Goal: Information Seeking & Learning: Learn about a topic

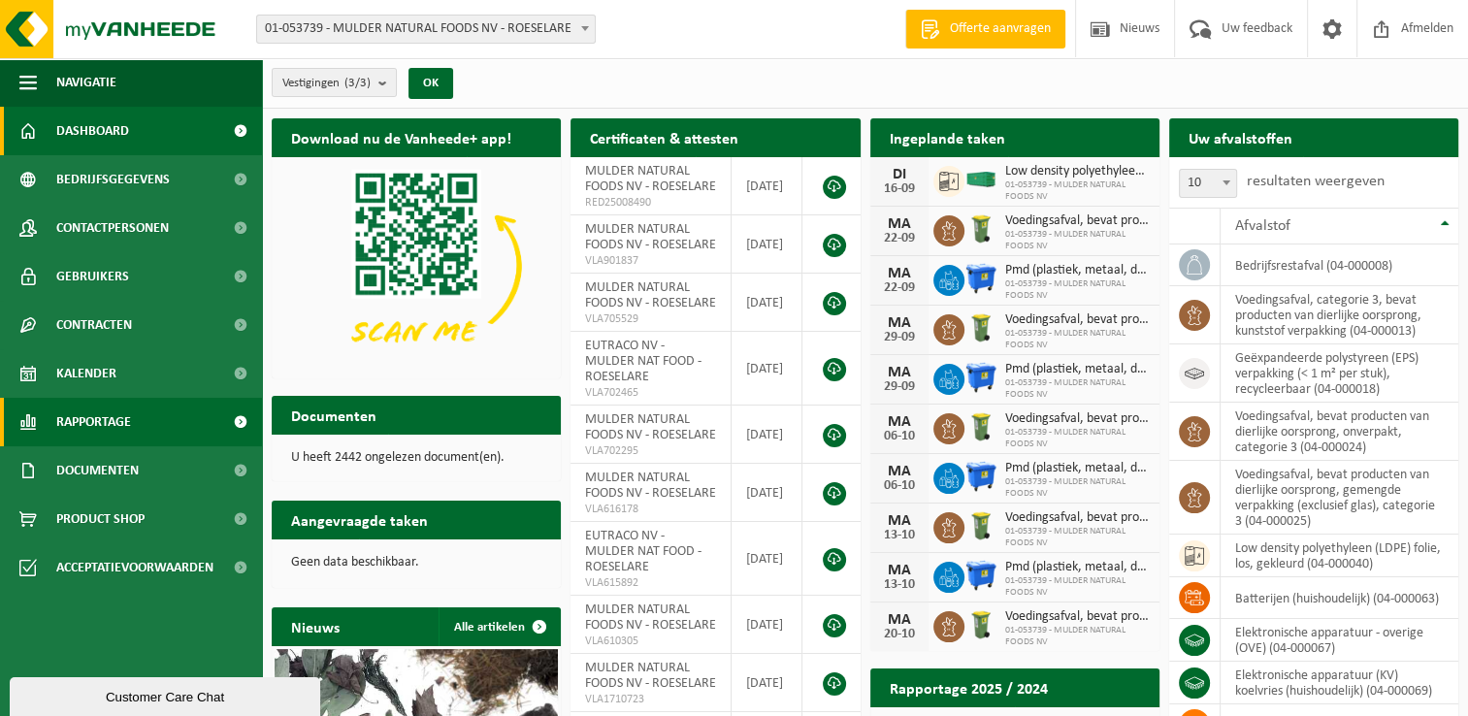
click at [18, 420] on link "Rapportage" at bounding box center [131, 422] width 262 height 49
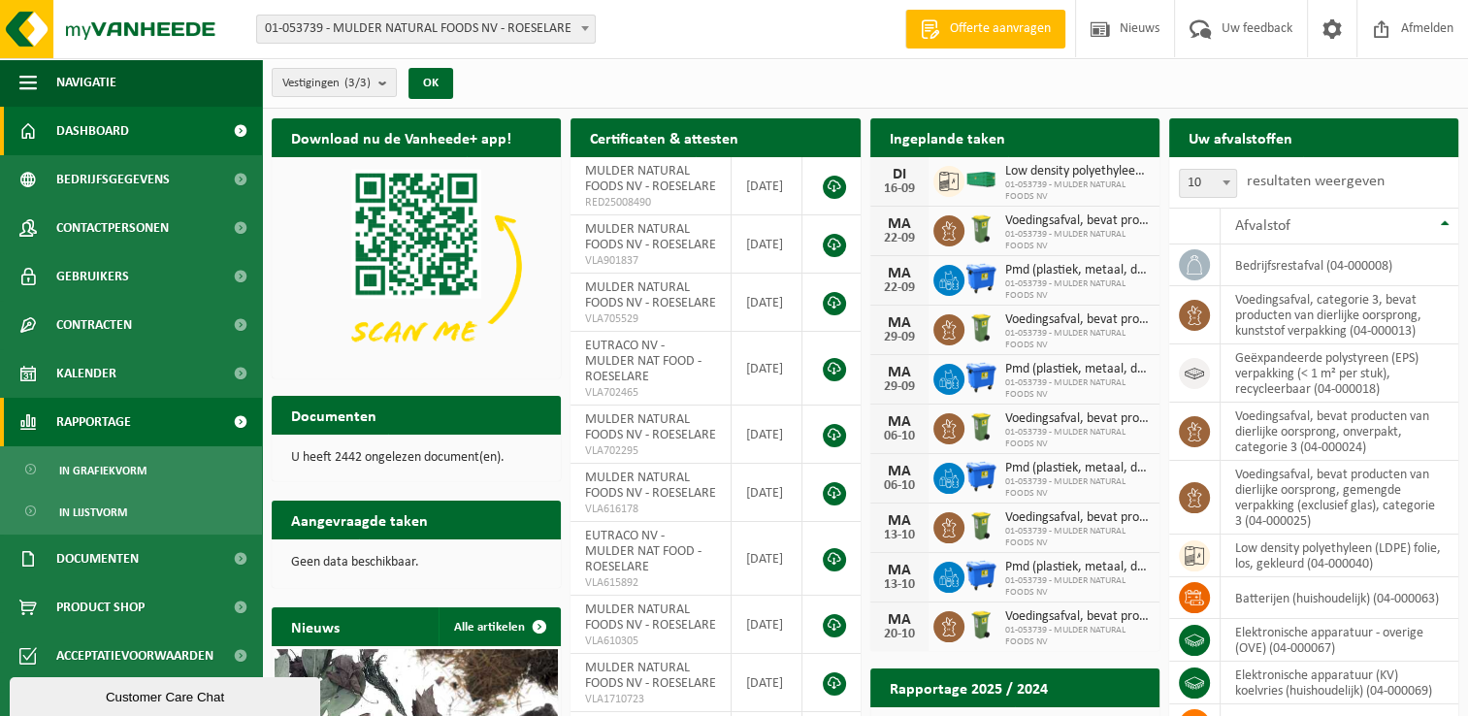
click at [18, 420] on link "Rapportage" at bounding box center [131, 422] width 262 height 49
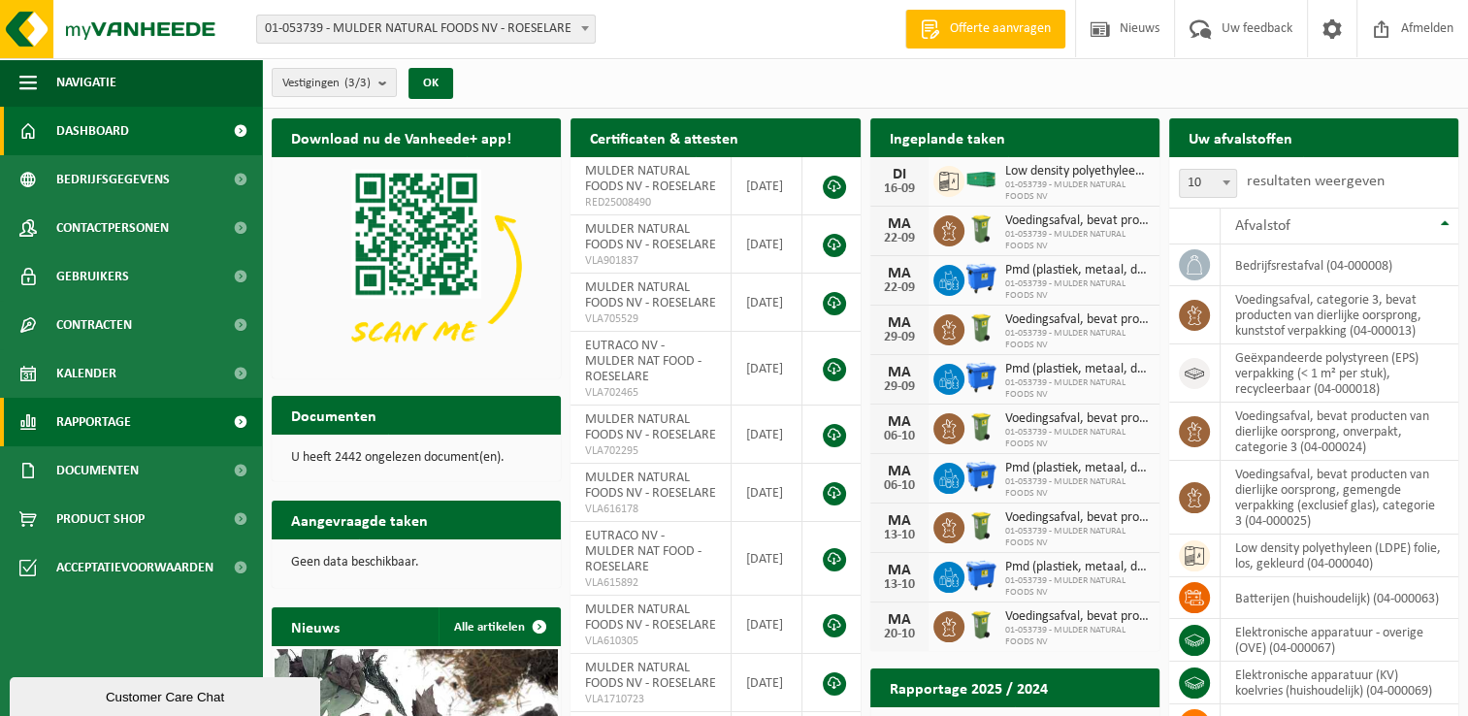
click at [114, 409] on span "Rapportage" at bounding box center [93, 422] width 75 height 49
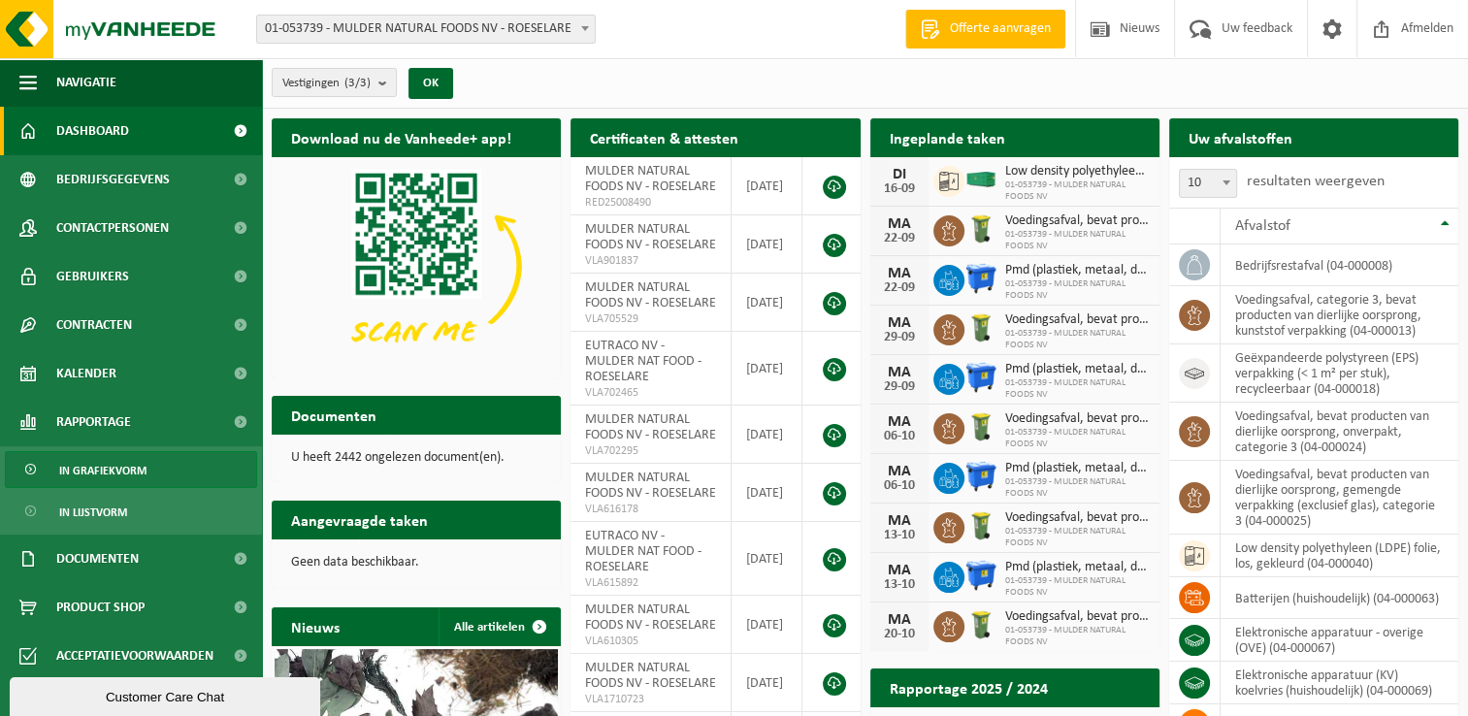
click at [132, 471] on span "In grafiekvorm" at bounding box center [102, 470] width 87 height 37
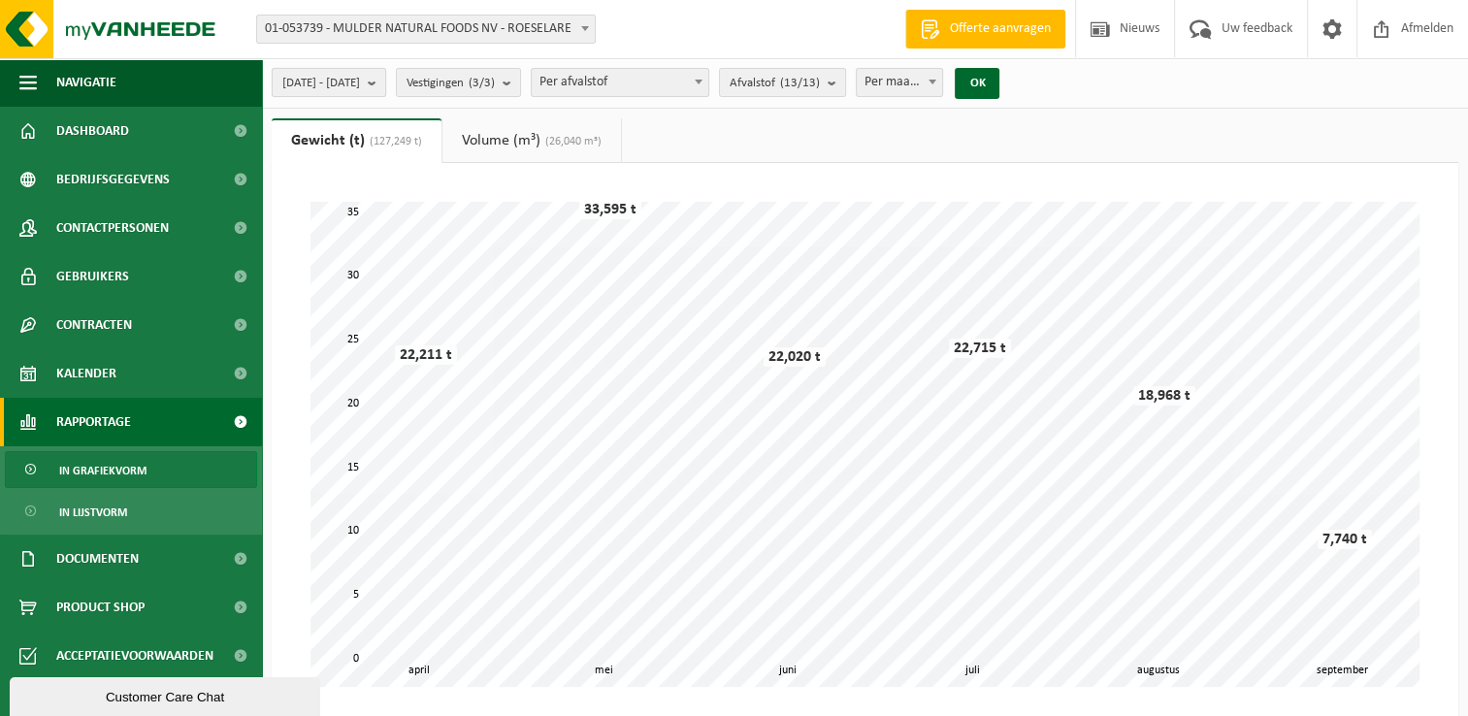
click at [386, 76] on button "2025-04-01 - 2025-09-16" at bounding box center [329, 82] width 114 height 29
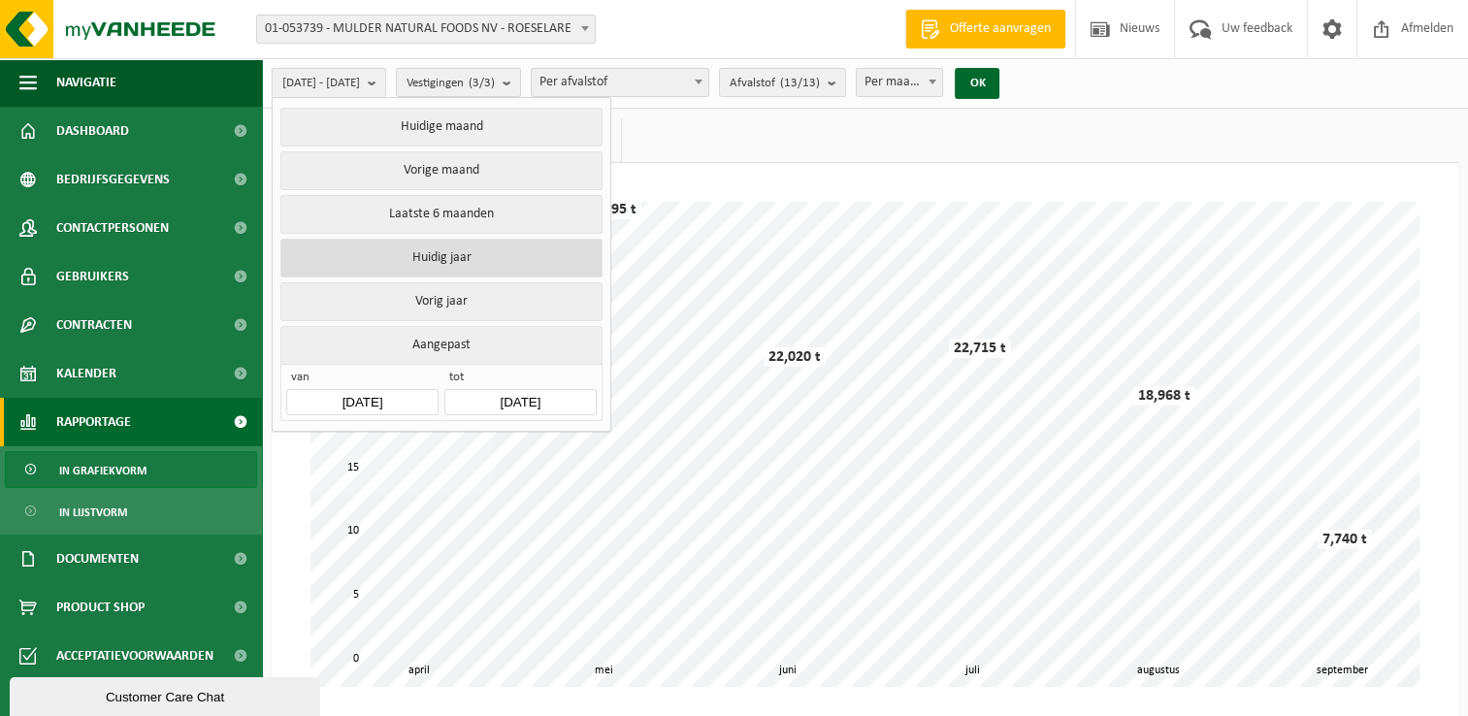
click at [446, 251] on button "Huidig jaar" at bounding box center [440, 258] width 321 height 39
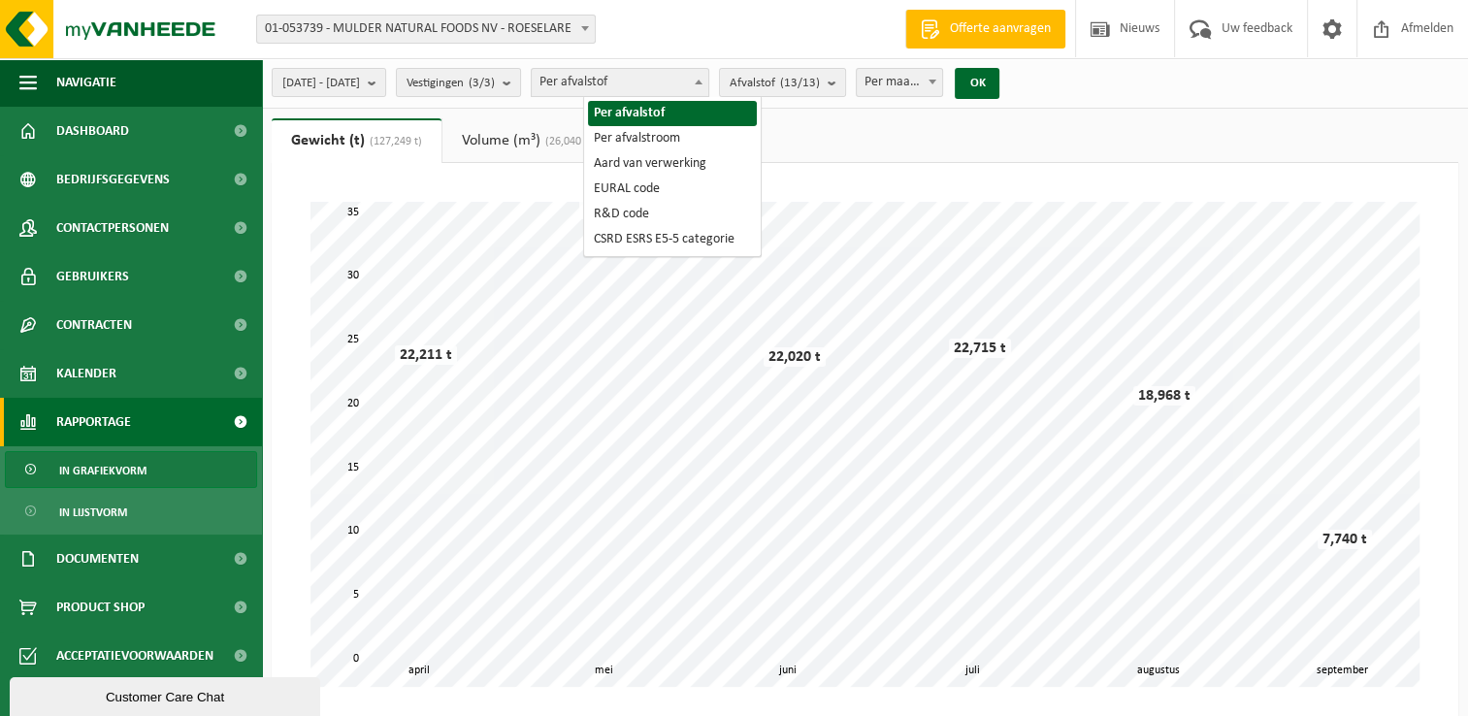
click at [708, 85] on span at bounding box center [698, 81] width 19 height 25
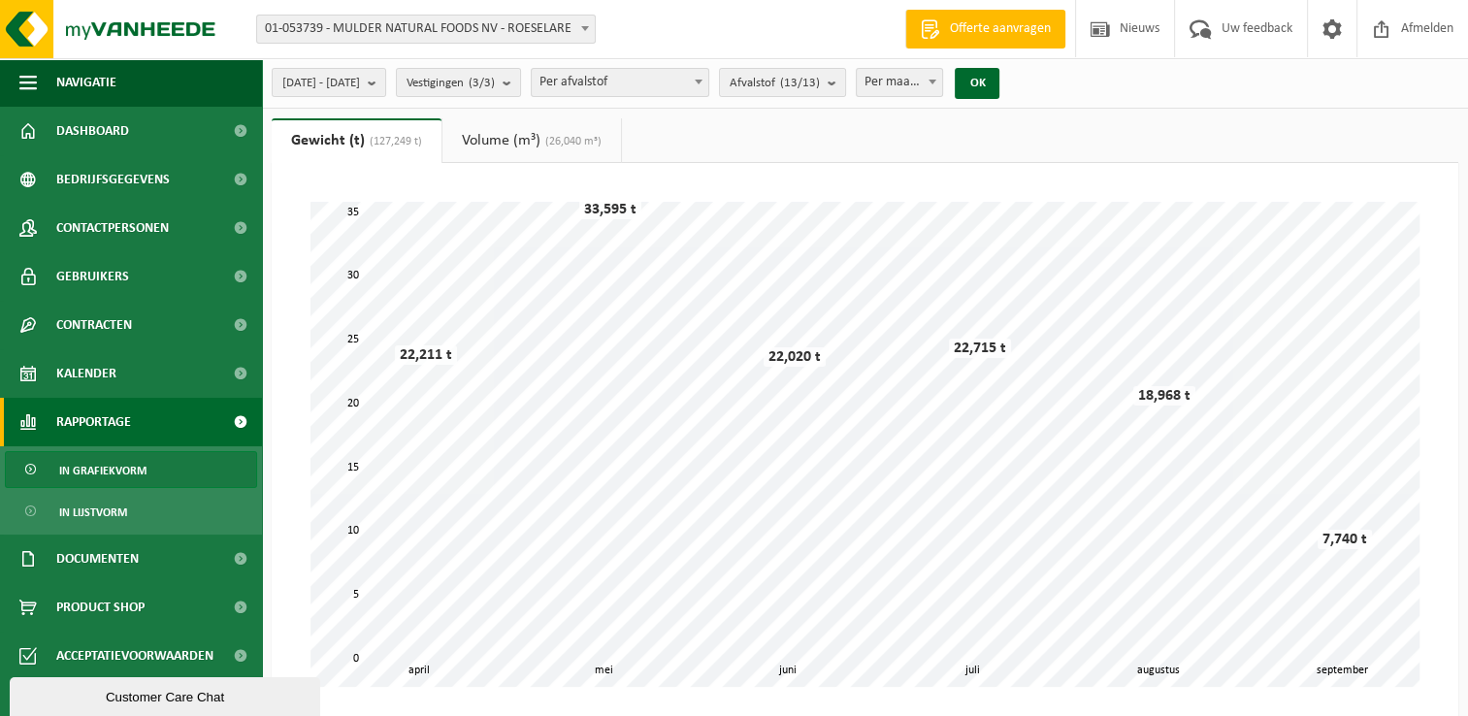
click at [708, 85] on span at bounding box center [698, 81] width 19 height 25
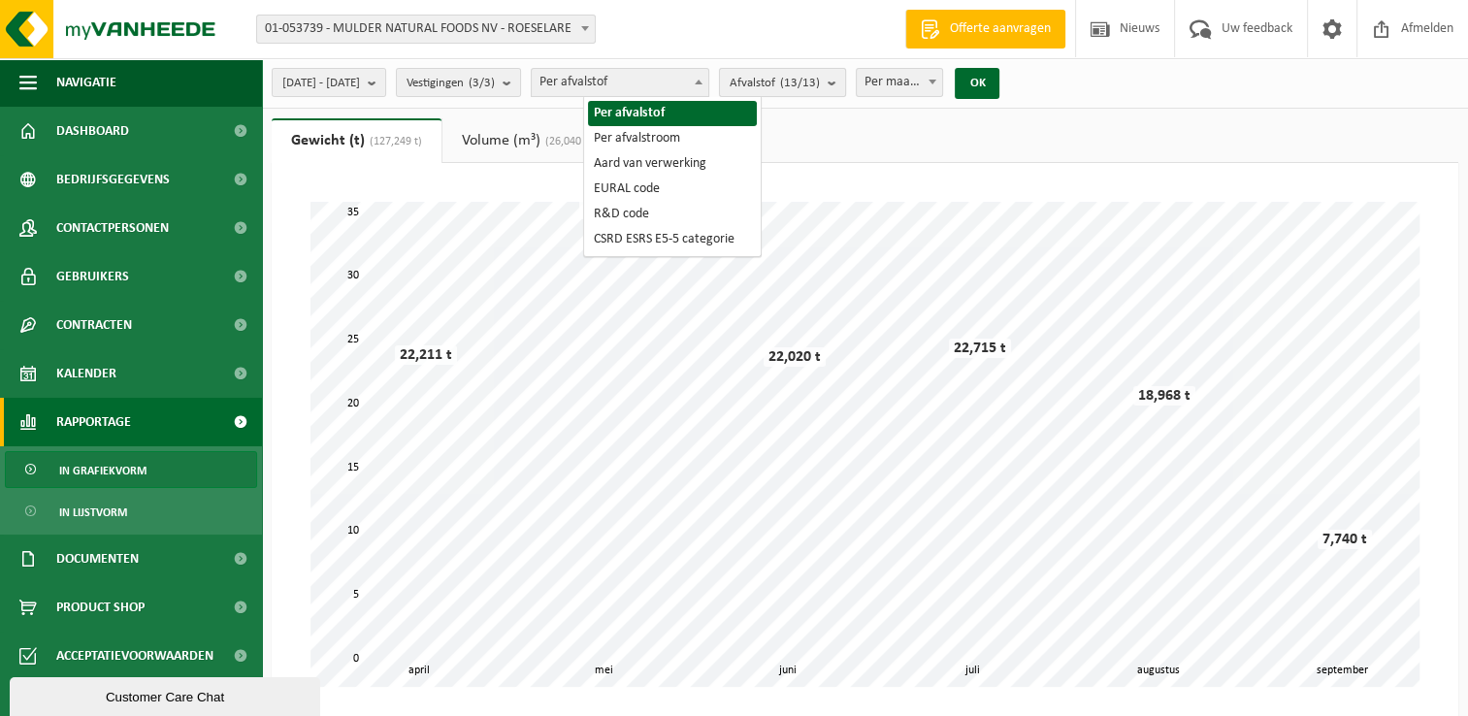
click at [845, 82] on b "submit" at bounding box center [835, 82] width 17 height 27
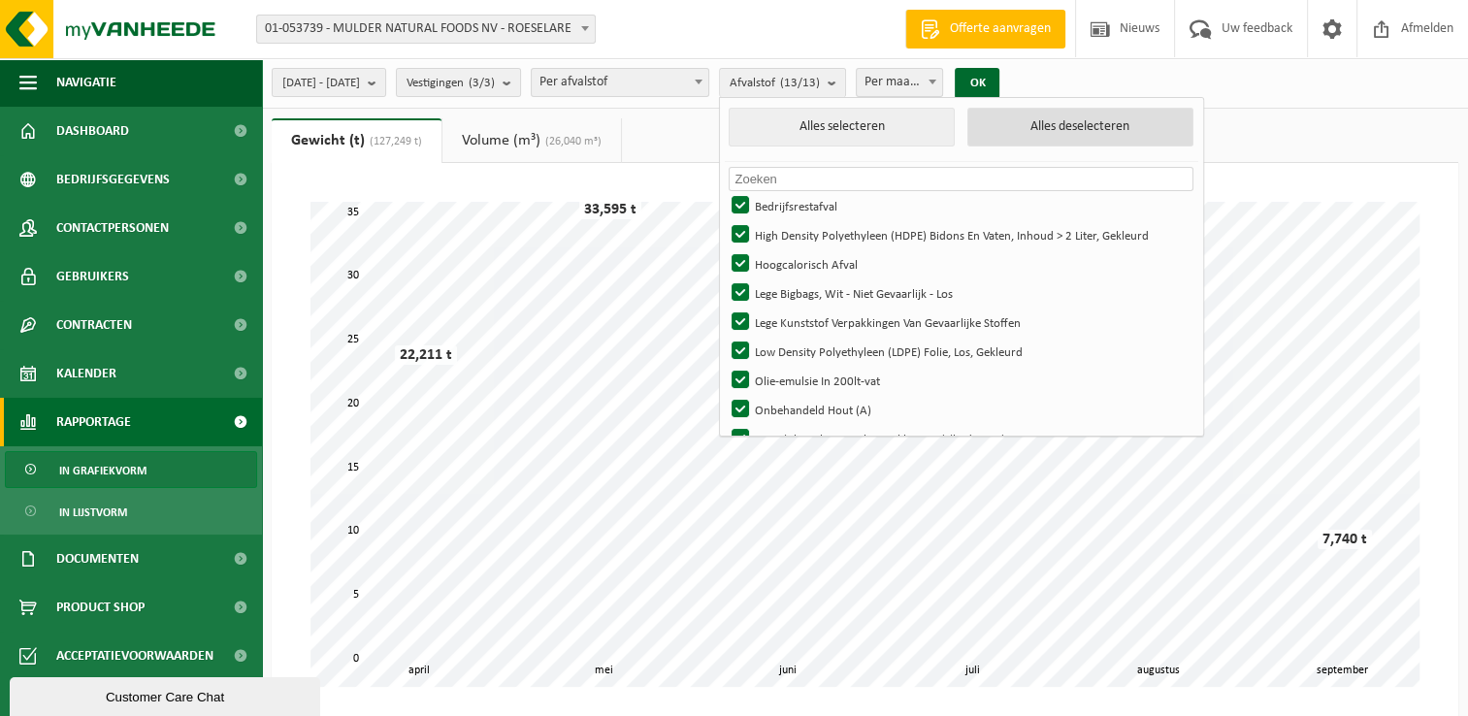
click at [1067, 134] on button "Alles deselecteren" at bounding box center [1080, 127] width 226 height 39
checkbox input "false"
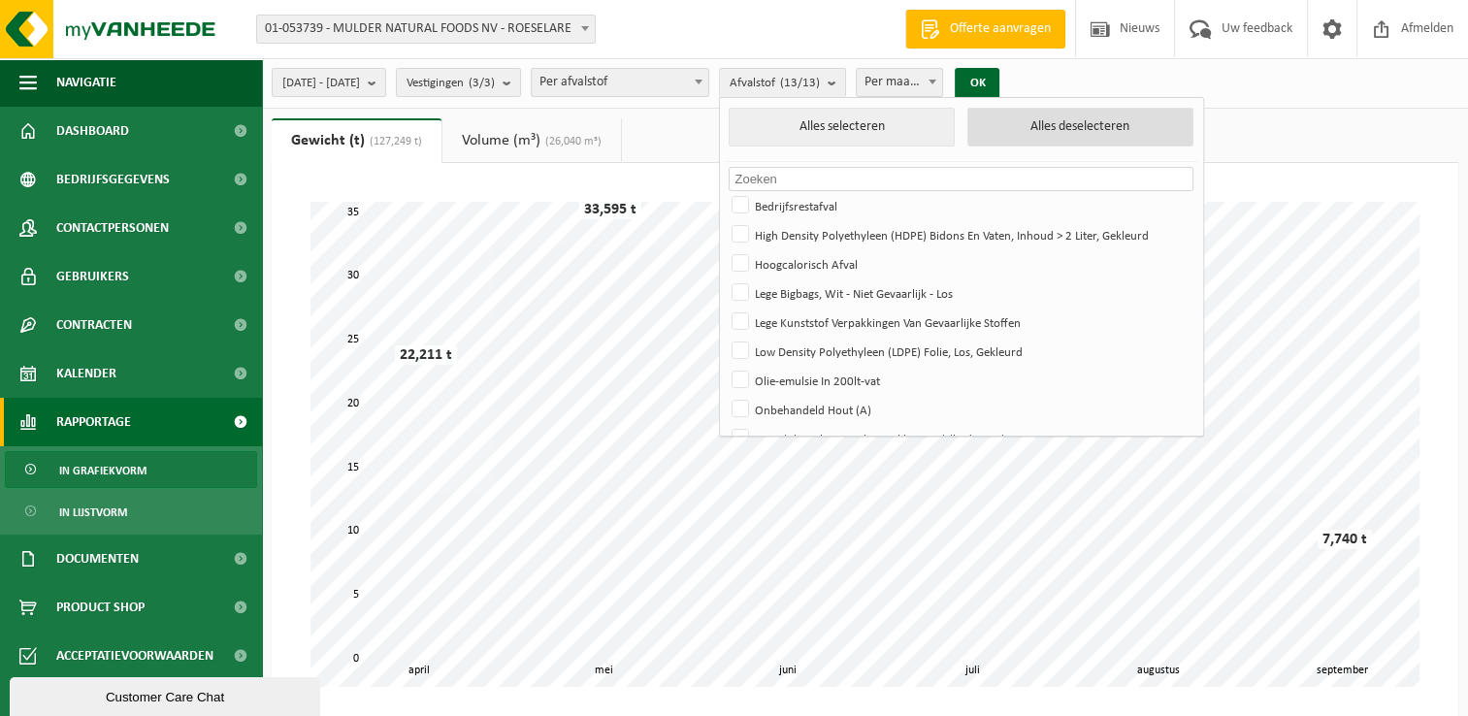
checkbox input "false"
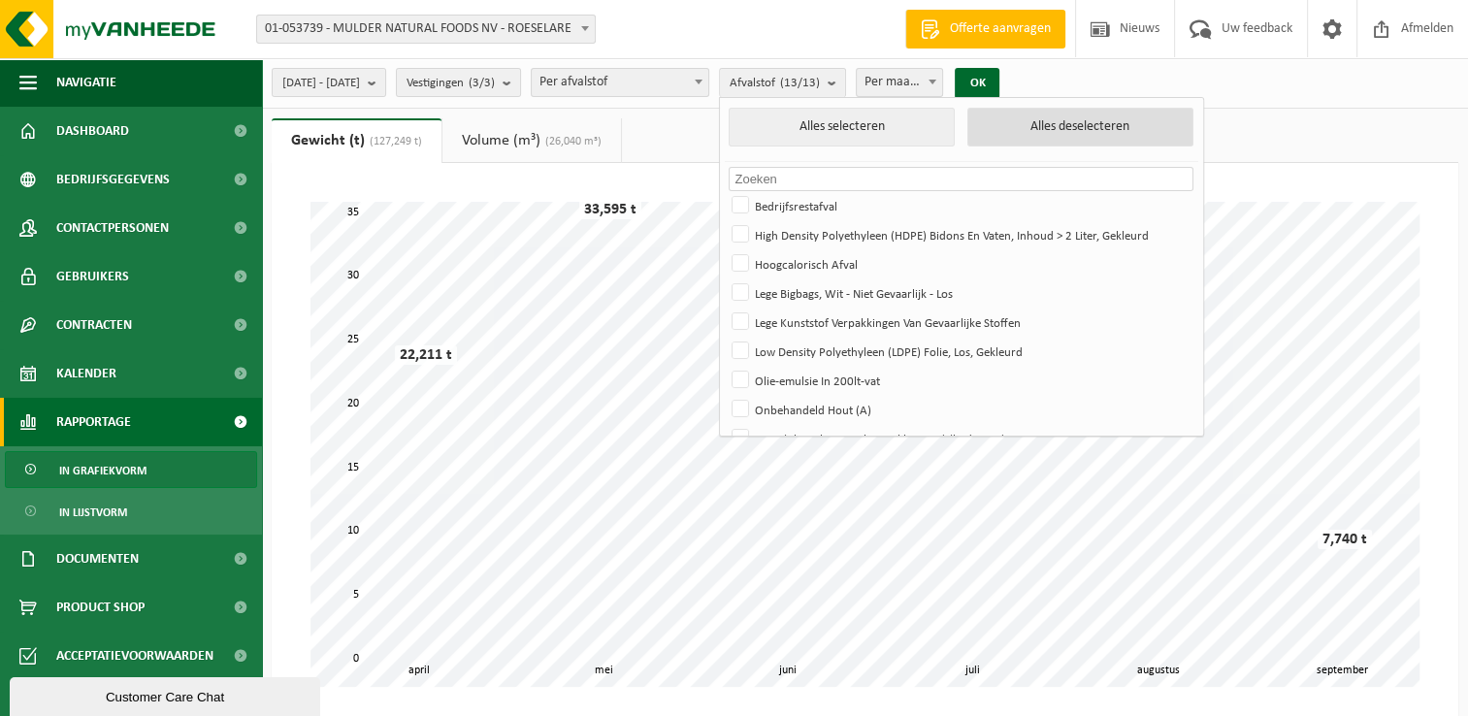
checkbox input "false"
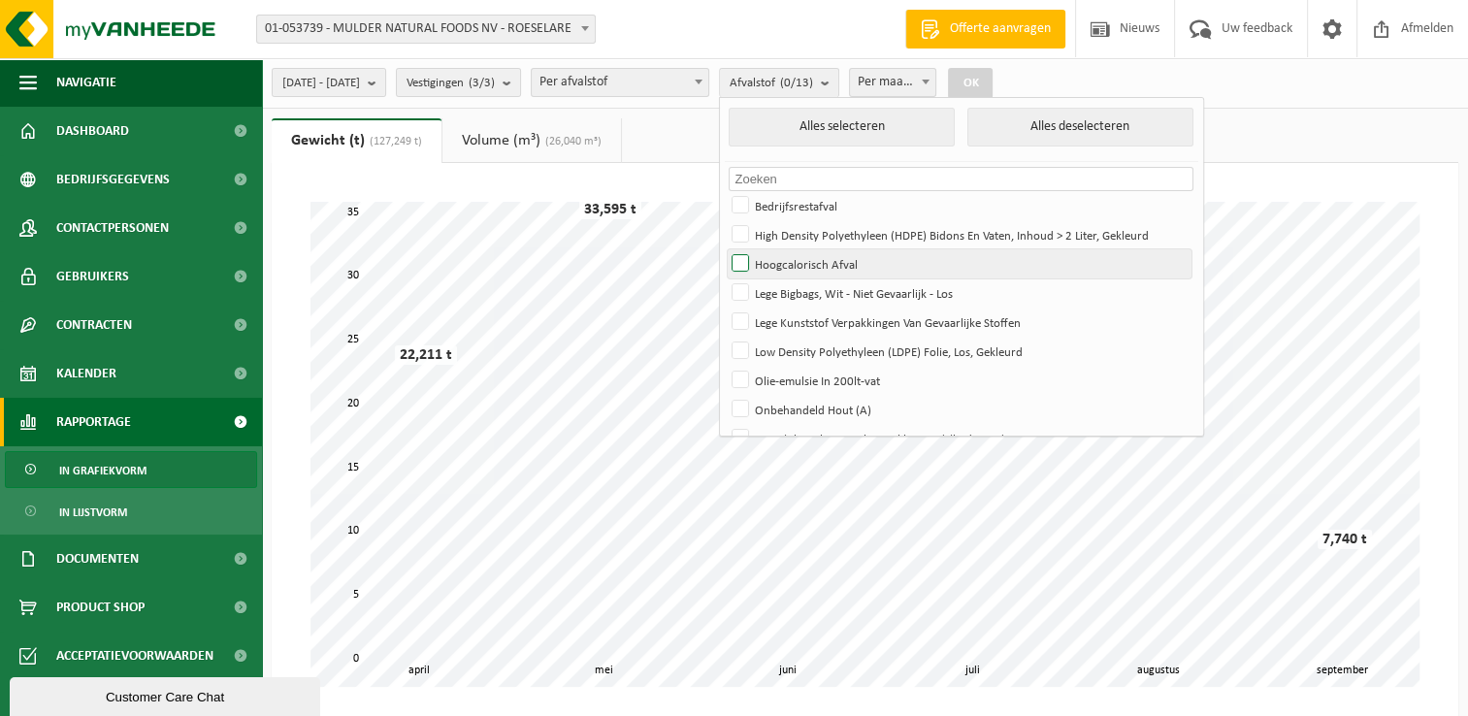
click at [830, 262] on label "Hoogcalorisch Afval" at bounding box center [960, 263] width 464 height 29
click at [725, 249] on input "Hoogcalorisch Afval" at bounding box center [724, 248] width 1 height 1
checkbox input "true"
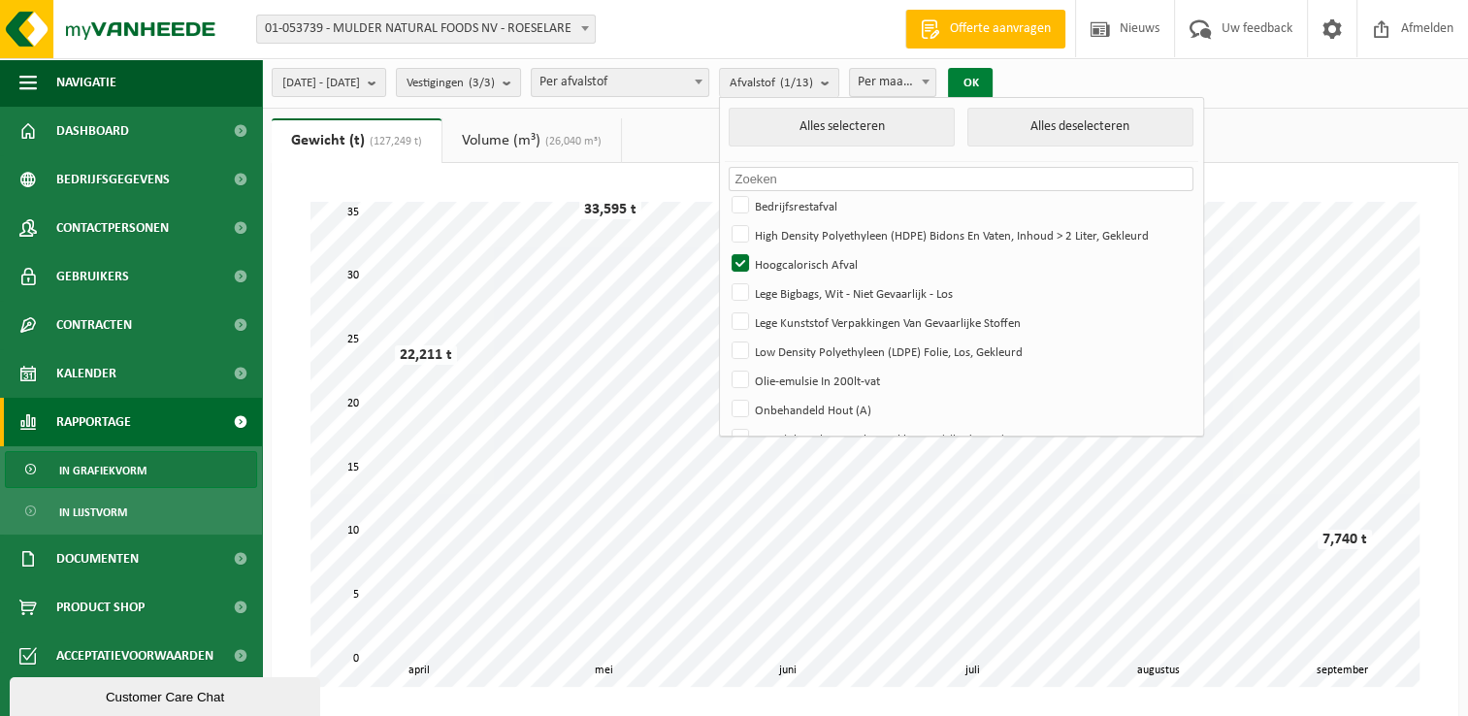
click at [992, 85] on button "OK" at bounding box center [970, 83] width 45 height 31
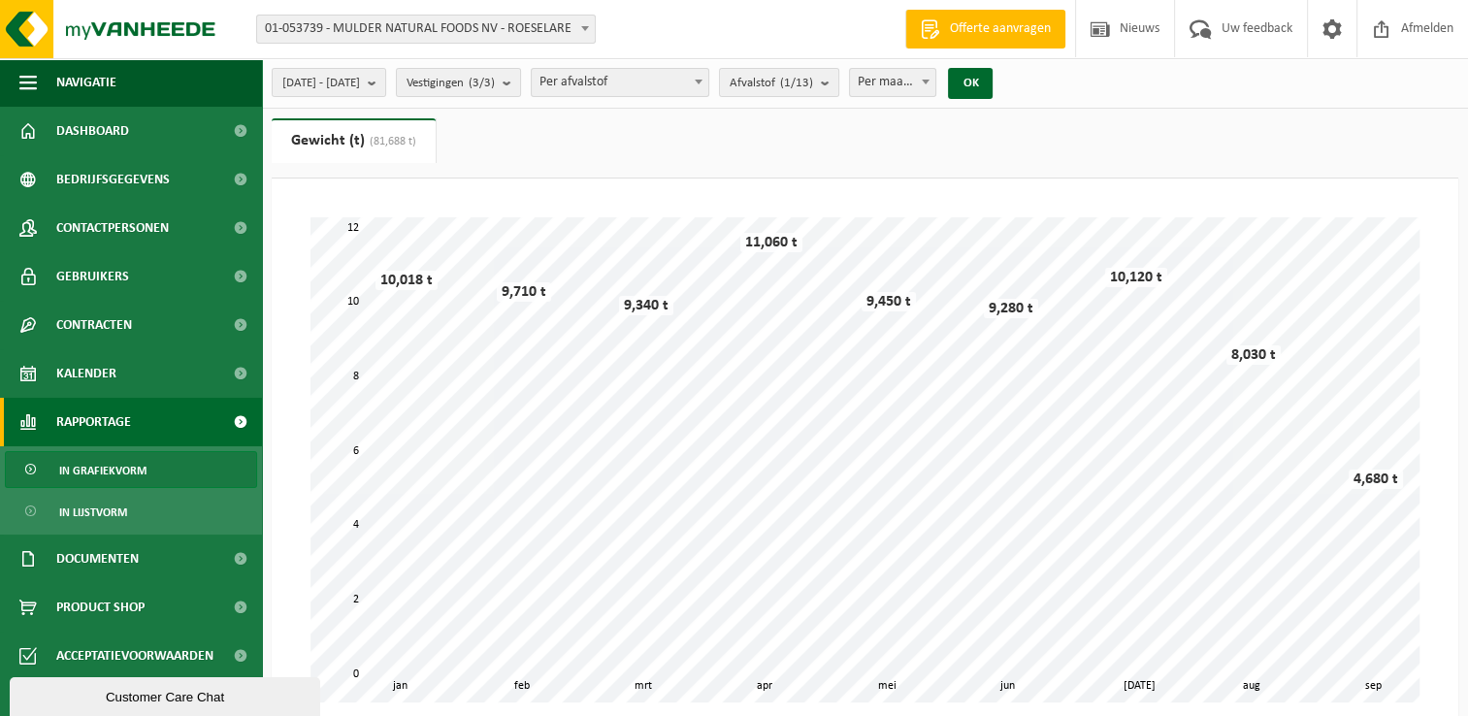
click at [935, 78] on span at bounding box center [925, 81] width 19 height 25
select select "1"
click at [992, 83] on button "OK" at bounding box center [970, 83] width 45 height 31
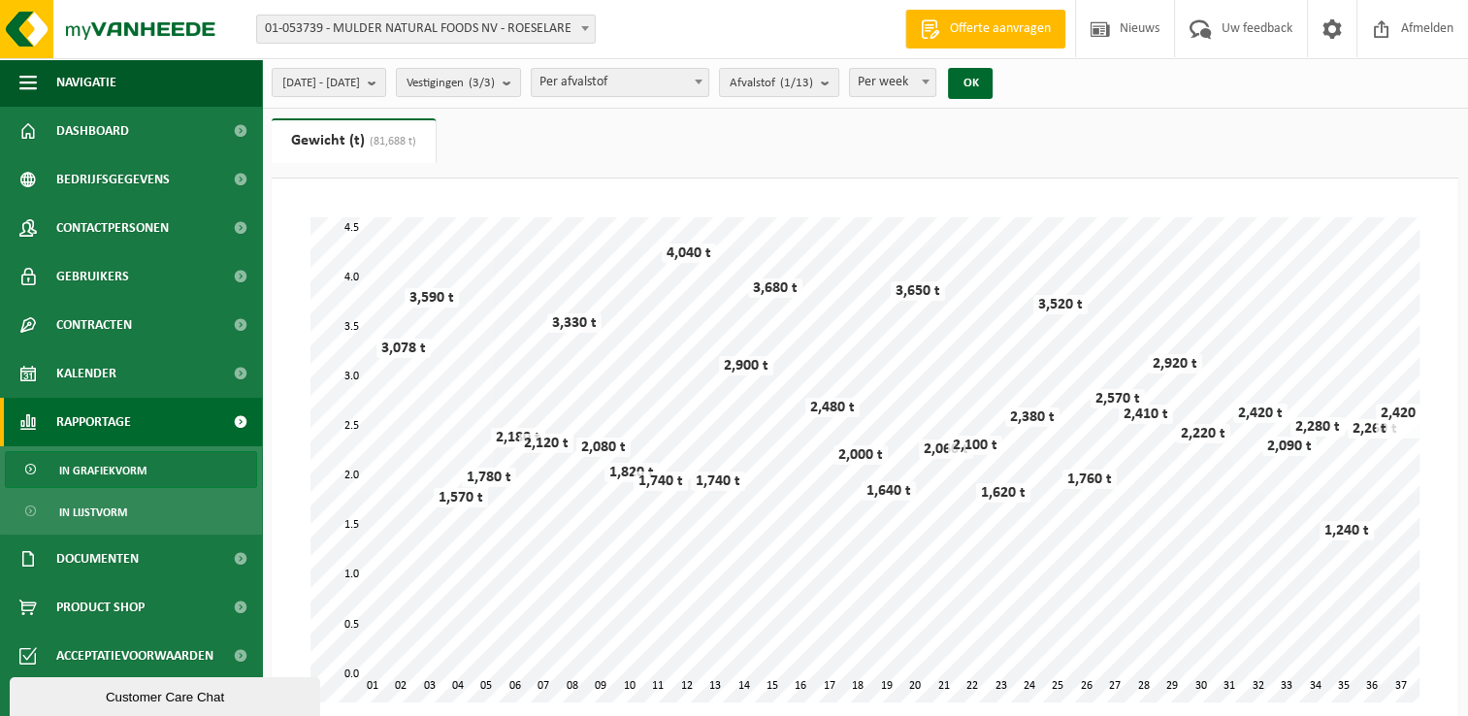
click at [944, 708] on div "Even geduld. Door de grote hoeveelheid gegevens duurt het laden even. 01 37 02 …" at bounding box center [865, 460] width 1148 height 524
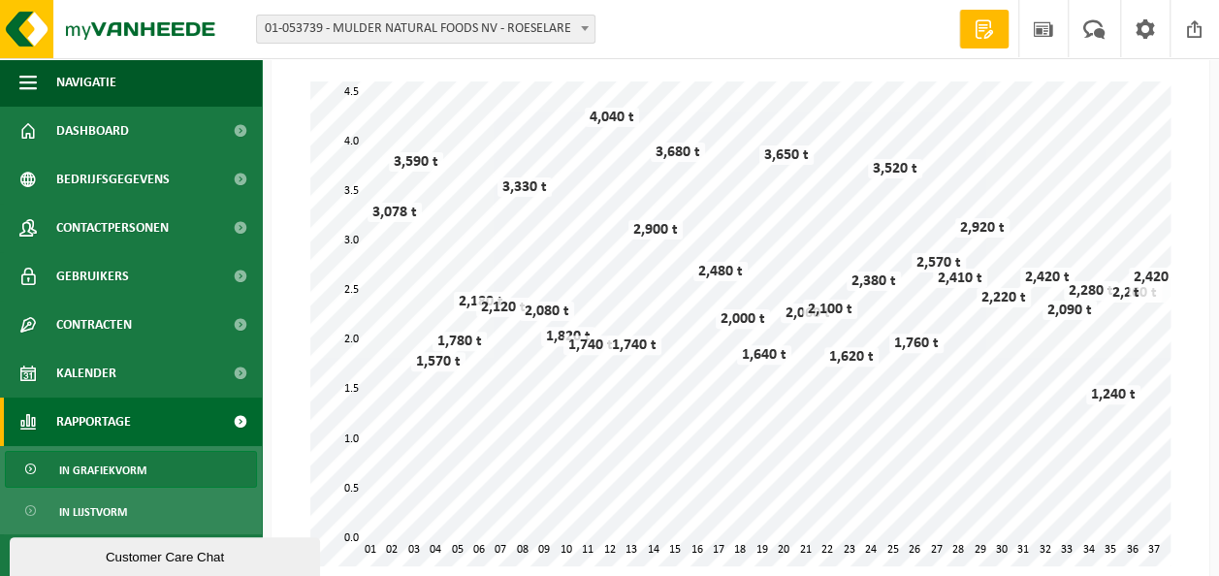
scroll to position [140, 0]
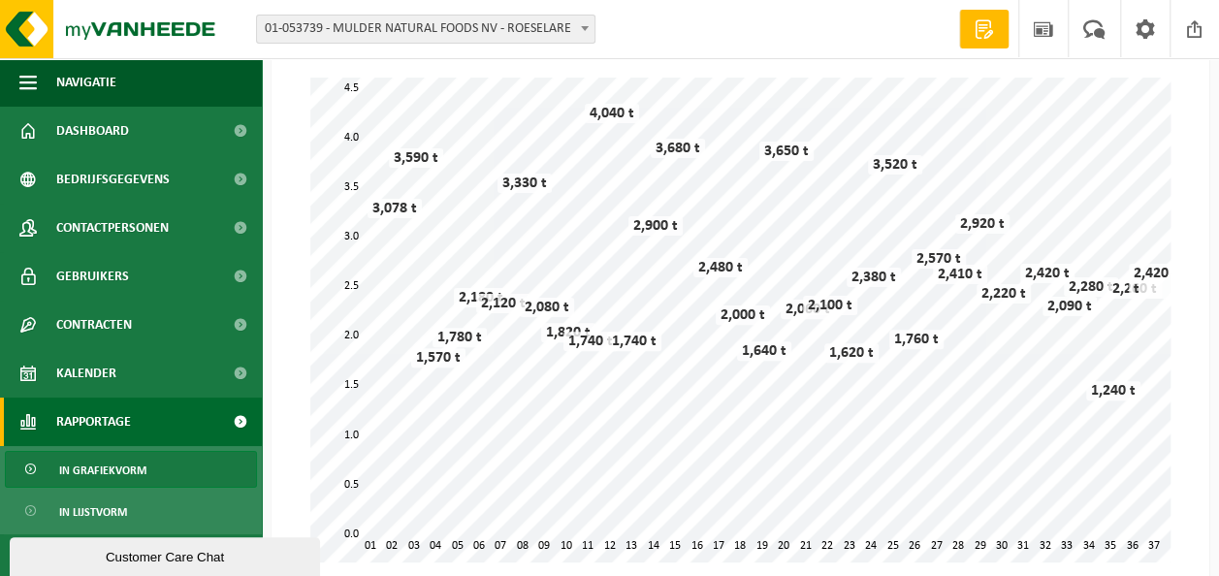
click at [223, 423] on span at bounding box center [240, 422] width 44 height 49
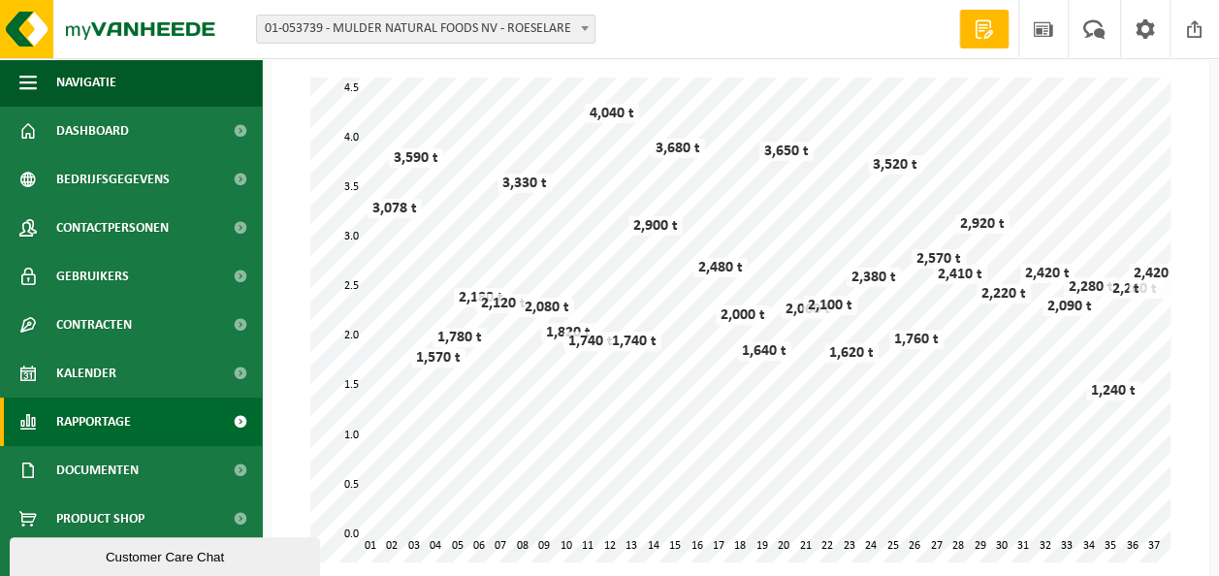
click at [222, 423] on span at bounding box center [240, 422] width 44 height 49
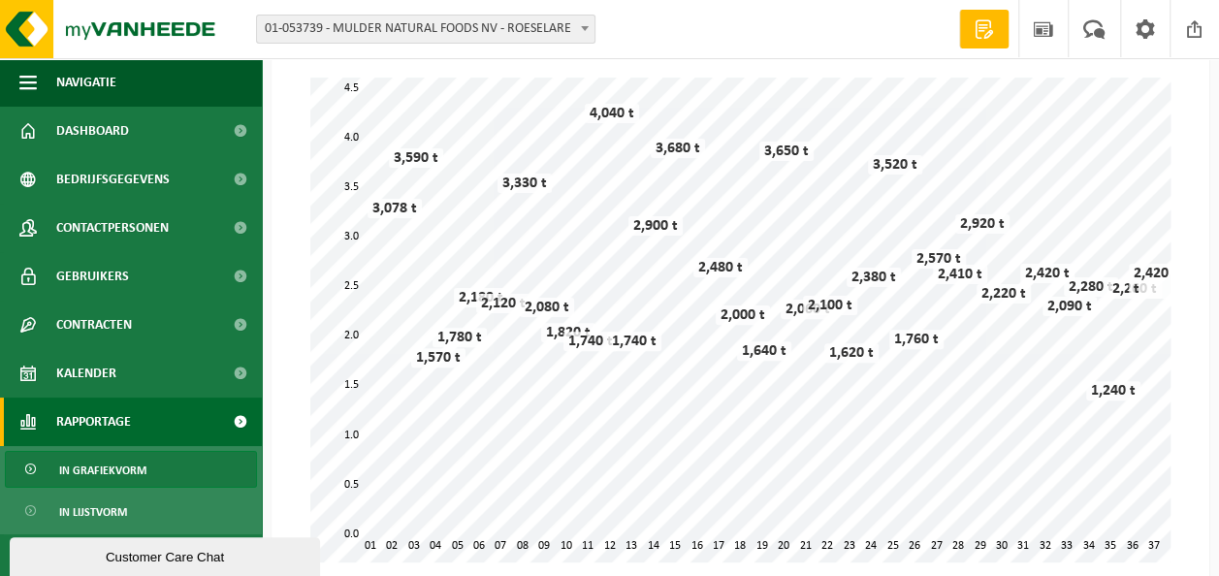
click at [147, 464] on link "In grafiekvorm" at bounding box center [131, 469] width 252 height 37
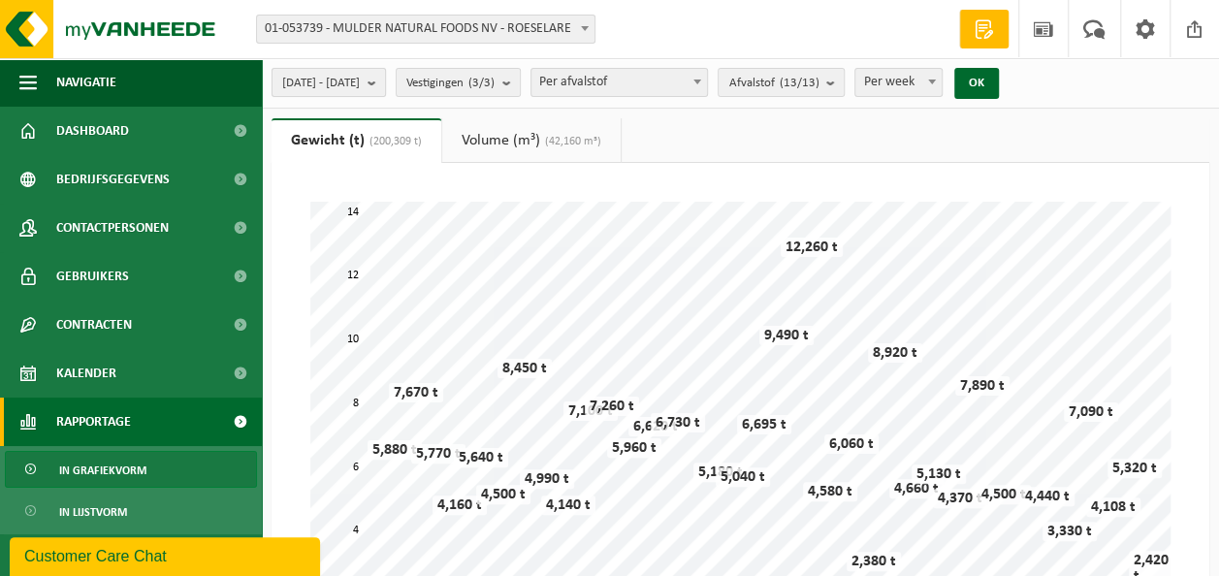
click at [386, 87] on button "2025-01-01 - 2025-09-16" at bounding box center [329, 82] width 114 height 29
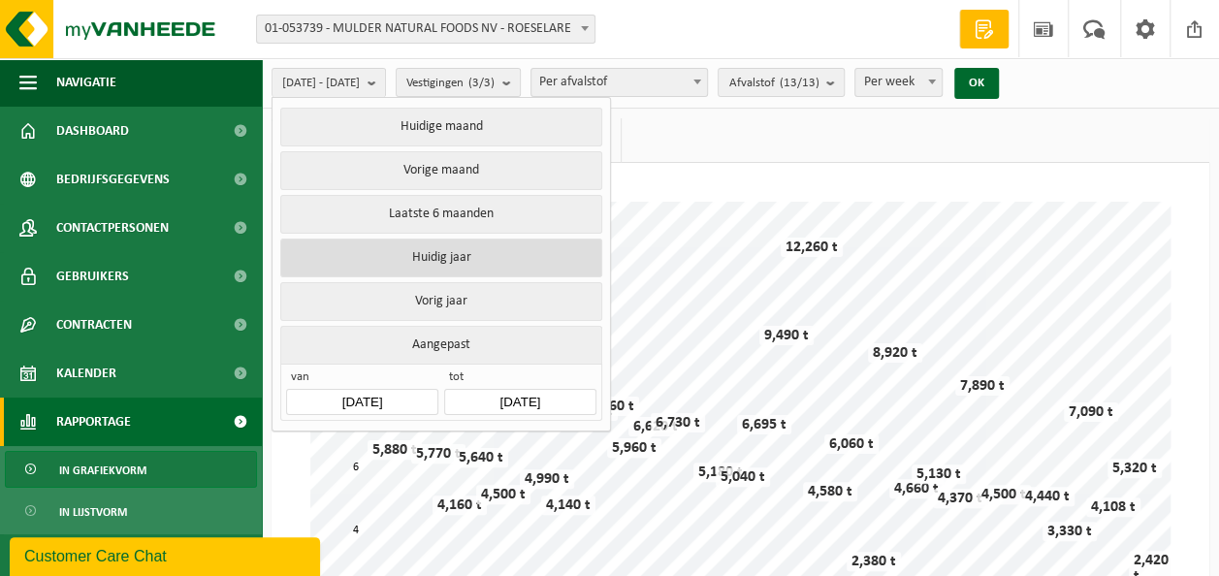
click at [510, 262] on button "Huidig jaar" at bounding box center [440, 258] width 321 height 39
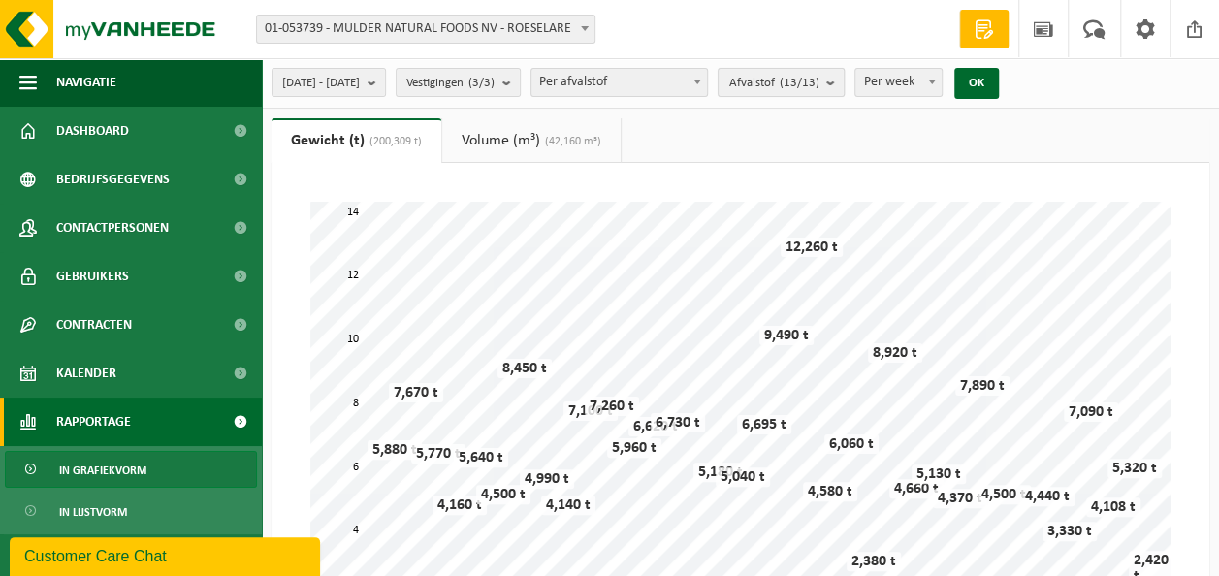
click at [845, 89] on button "Afvalstof (13/13)" at bounding box center [781, 82] width 127 height 29
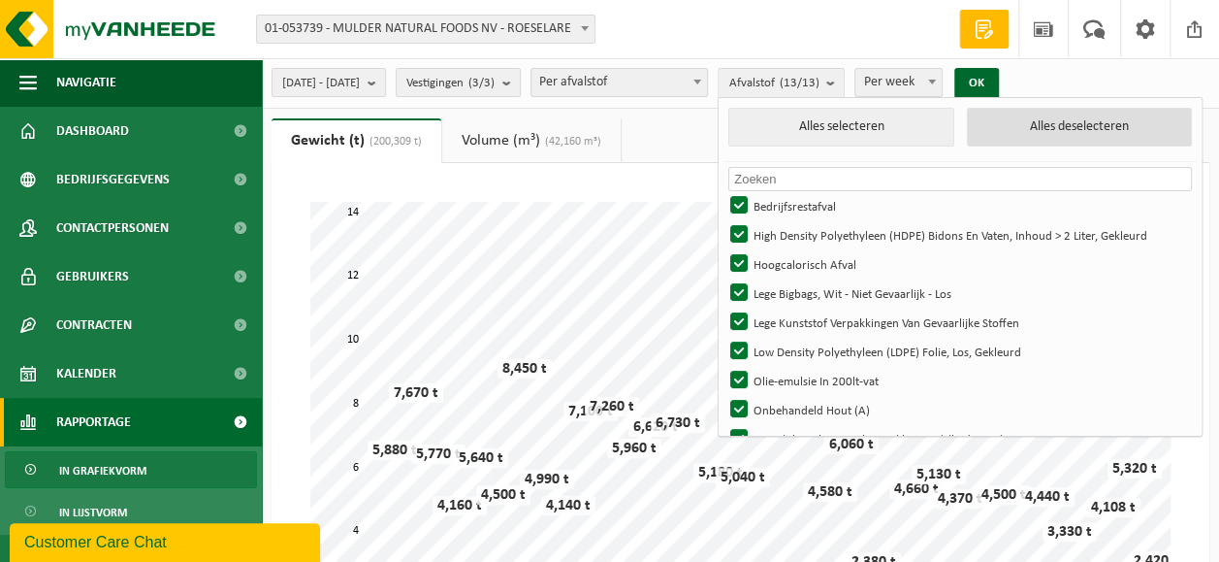
click at [1076, 121] on button "Alles deselecteren" at bounding box center [1080, 127] width 226 height 39
checkbox input "false"
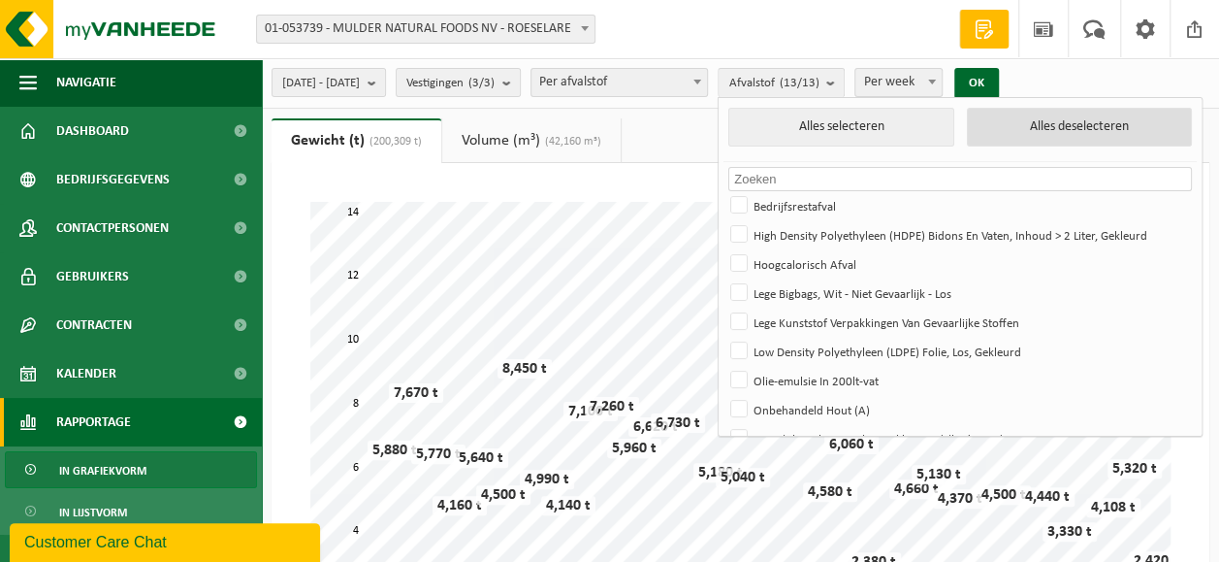
checkbox input "false"
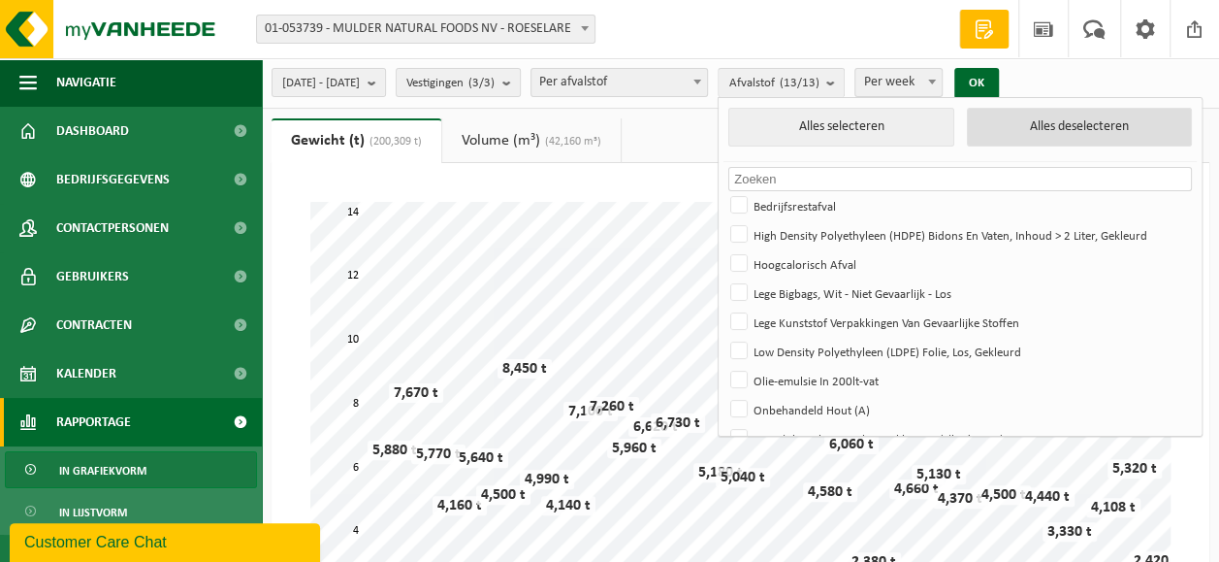
checkbox input "false"
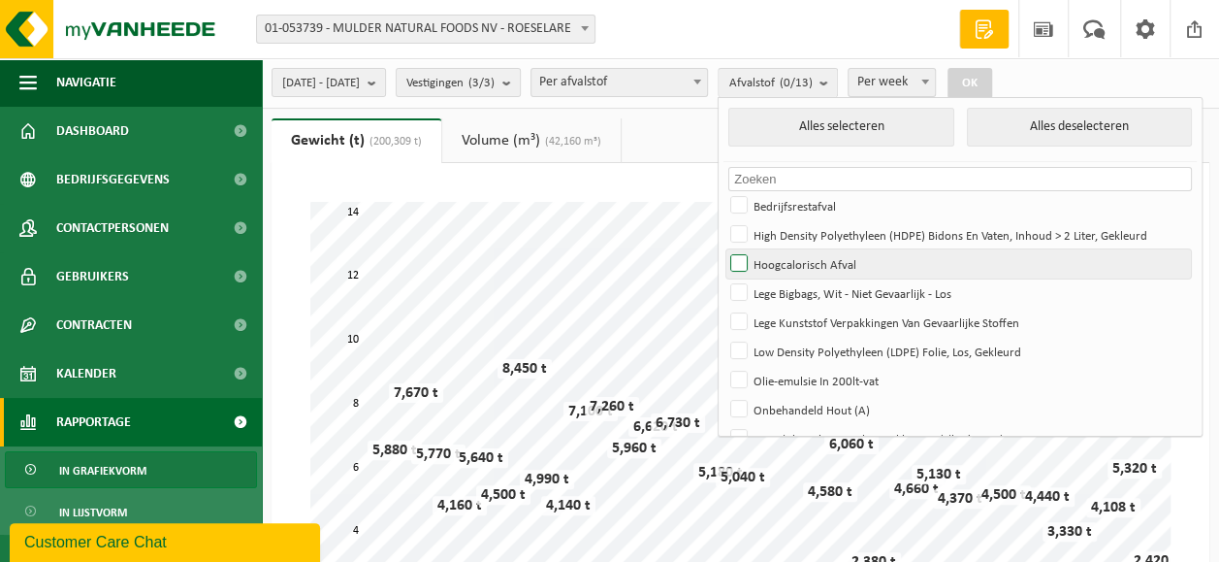
click at [887, 266] on label "Hoogcalorisch Afval" at bounding box center [959, 263] width 464 height 29
click at [724, 249] on input "Hoogcalorisch Afval" at bounding box center [723, 248] width 1 height 1
checkbox input "true"
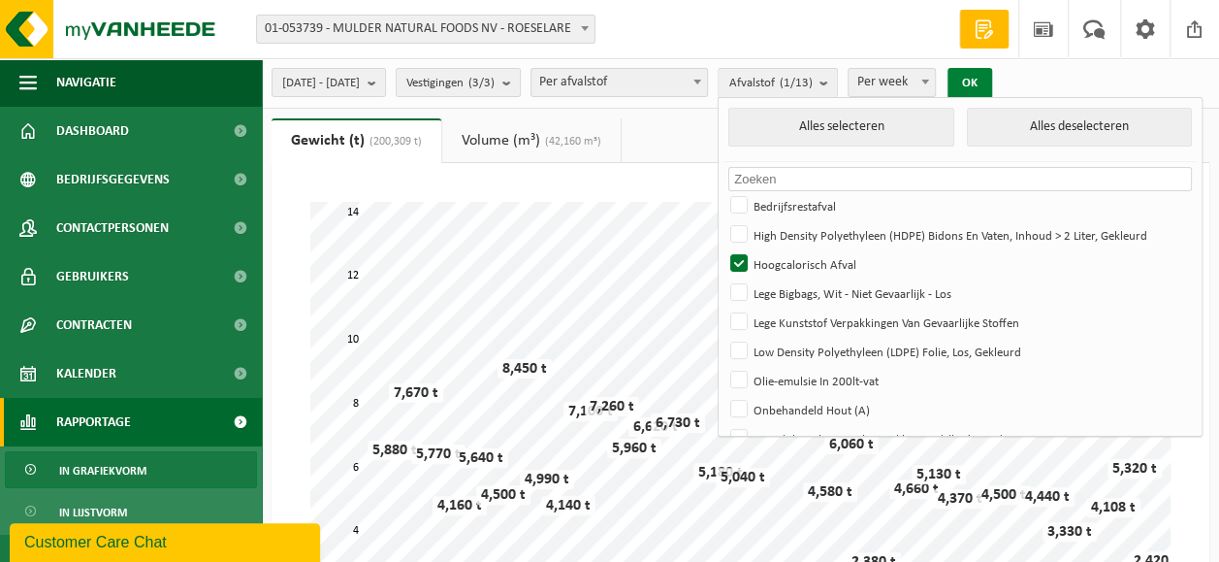
click at [992, 80] on button "OK" at bounding box center [970, 83] width 45 height 31
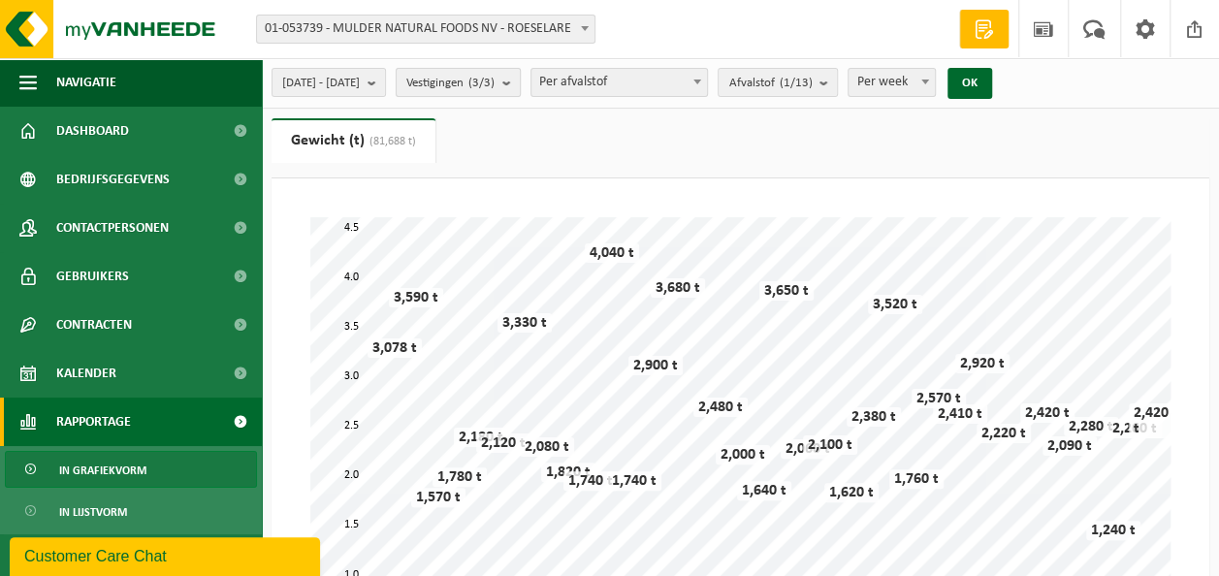
click at [520, 80] on b "submit" at bounding box center [510, 82] width 17 height 27
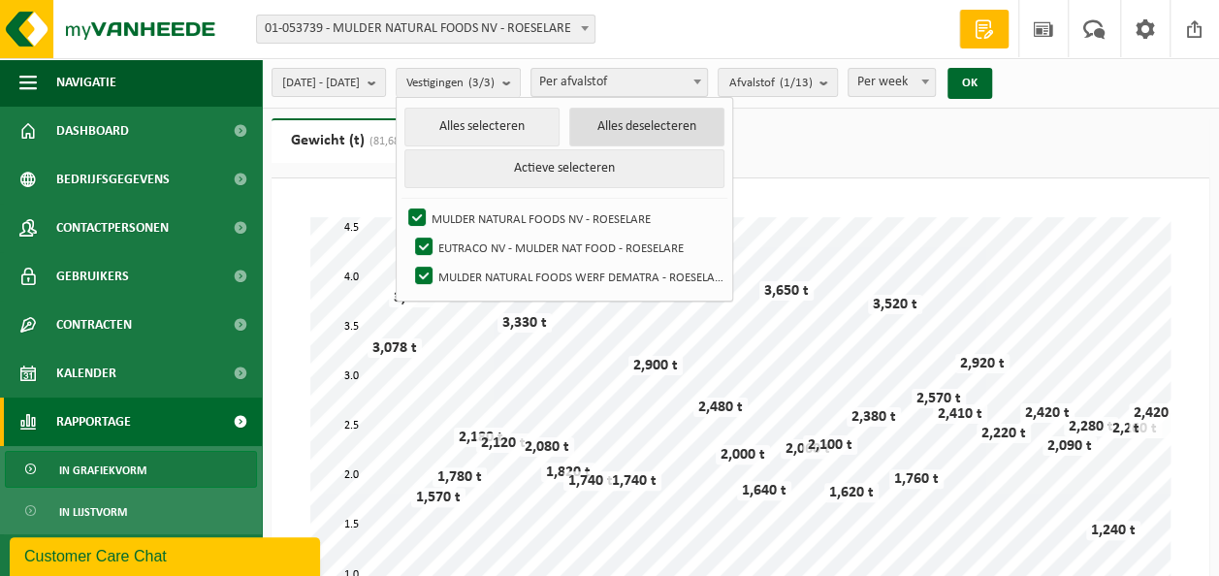
click at [696, 136] on button "Alles deselecteren" at bounding box center [646, 127] width 155 height 39
checkbox input "false"
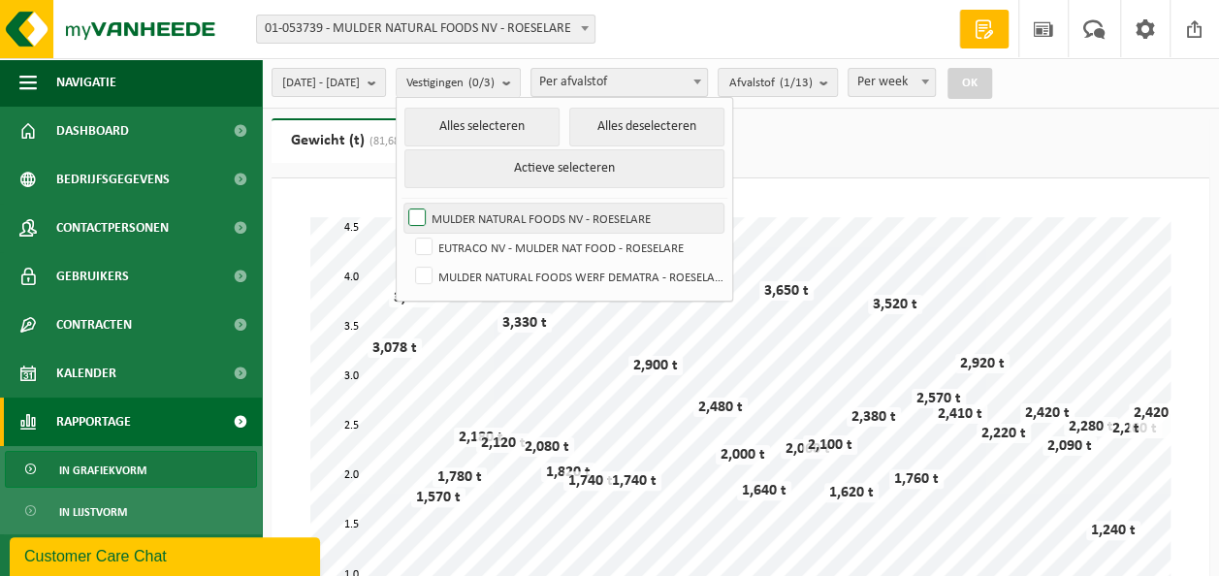
click at [574, 215] on label "MULDER NATURAL FOODS NV - ROESELARE" at bounding box center [563, 218] width 319 height 29
click at [402, 204] on input "MULDER NATURAL FOODS NV - ROESELARE" at bounding box center [401, 203] width 1 height 1
click at [574, 215] on label "MULDER NATURAL FOODS NV - ROESELARE" at bounding box center [563, 218] width 319 height 29
click at [402, 204] on input "MULDER NATURAL FOODS NV - ROESELARE" at bounding box center [401, 203] width 1 height 1
click at [654, 207] on label "MULDER NATURAL FOODS NV - ROESELARE" at bounding box center [563, 218] width 319 height 29
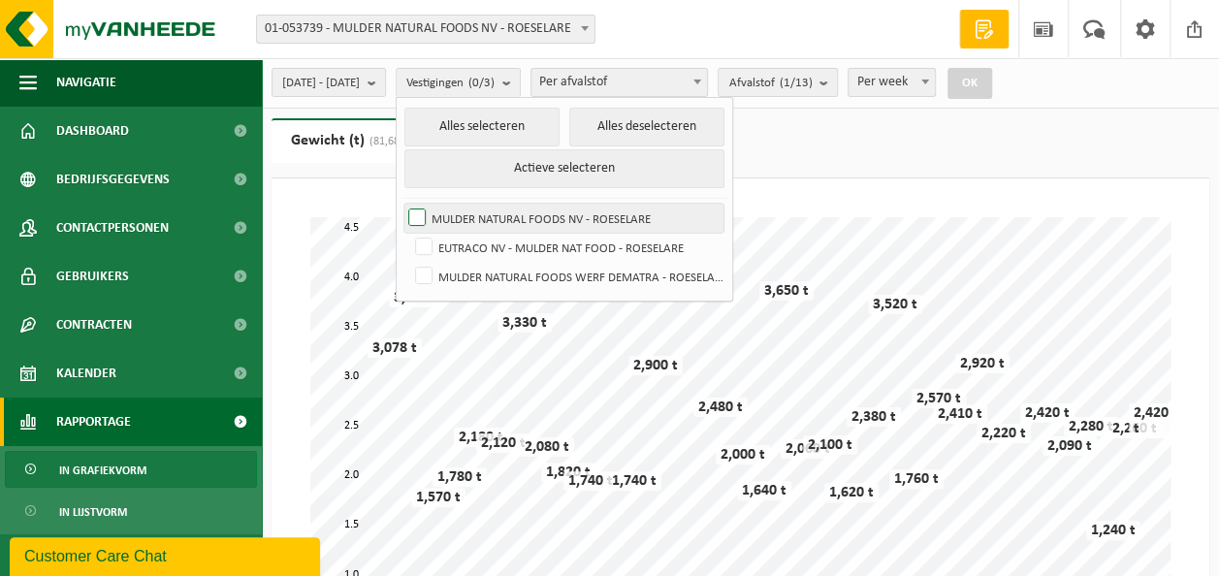
click at [402, 204] on input "MULDER NATURAL FOODS NV - ROESELARE" at bounding box center [401, 203] width 1 height 1
checkbox input "true"
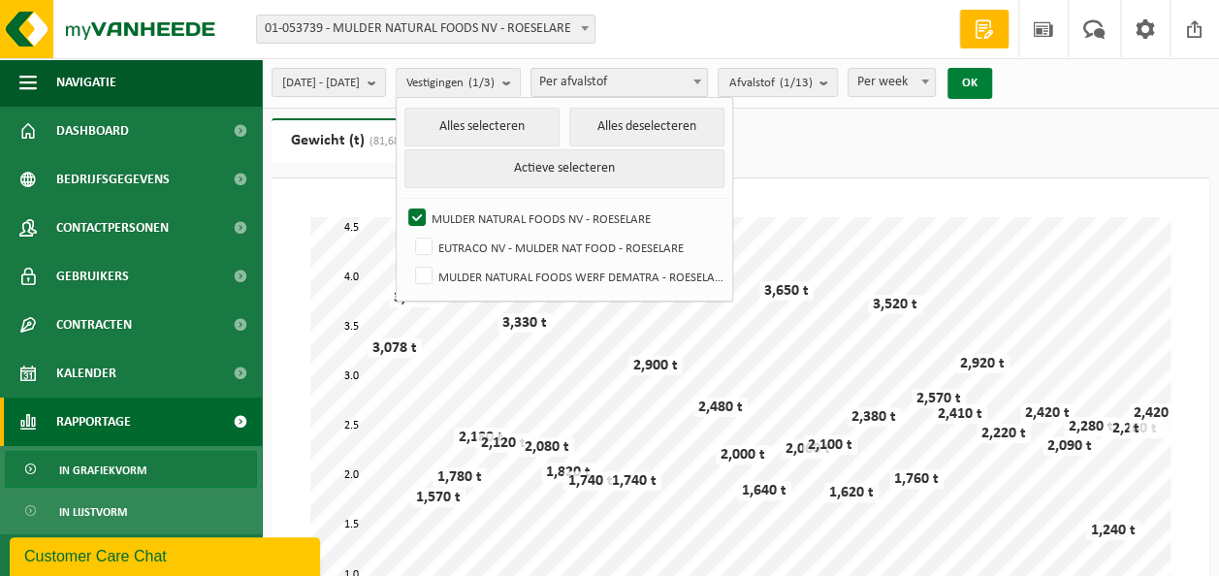
click at [992, 93] on button "OK" at bounding box center [970, 83] width 45 height 31
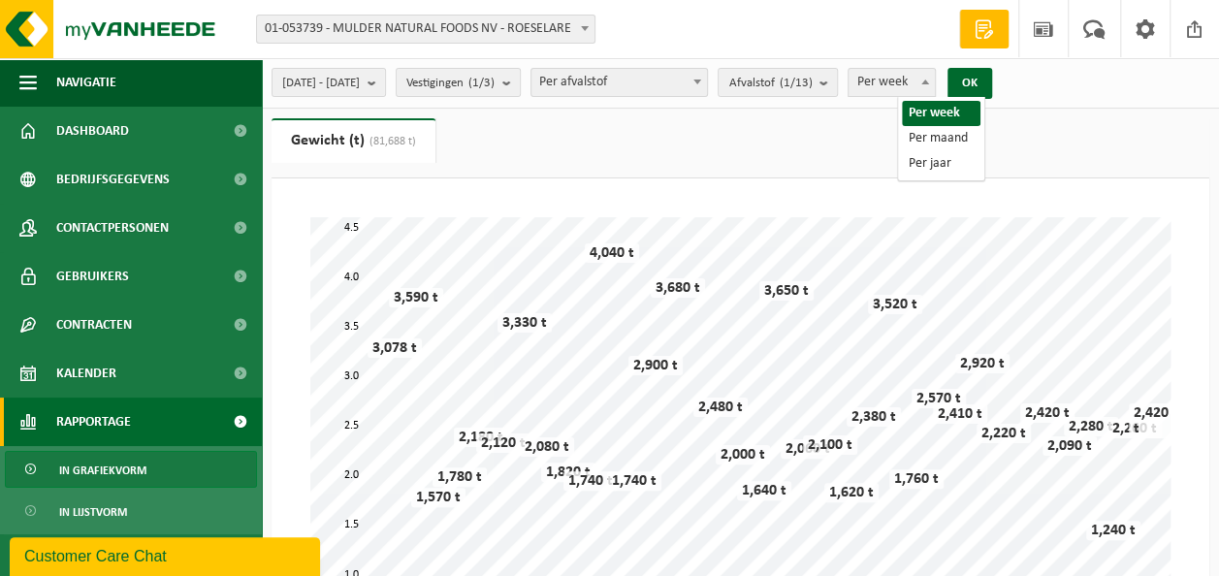
click at [935, 86] on span at bounding box center [925, 81] width 19 height 25
